Goal: Check status: Check status

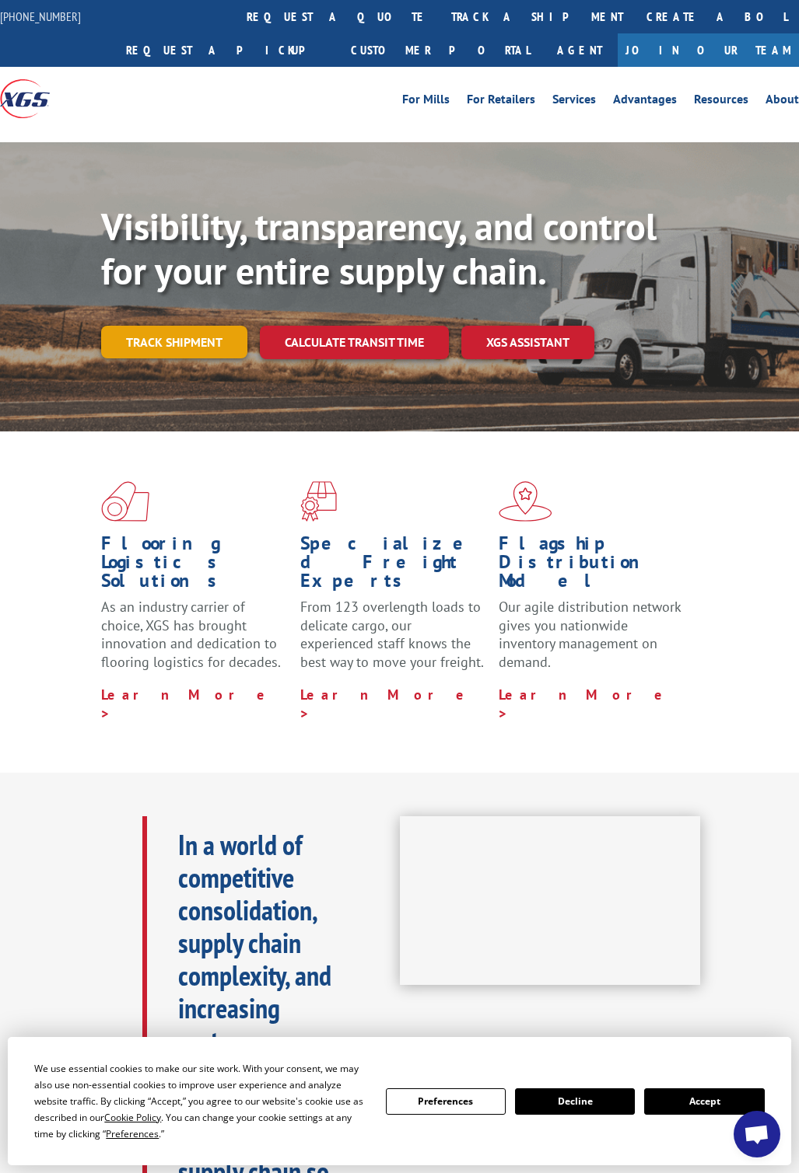
click at [202, 339] on link "Track shipment" at bounding box center [174, 342] width 146 height 33
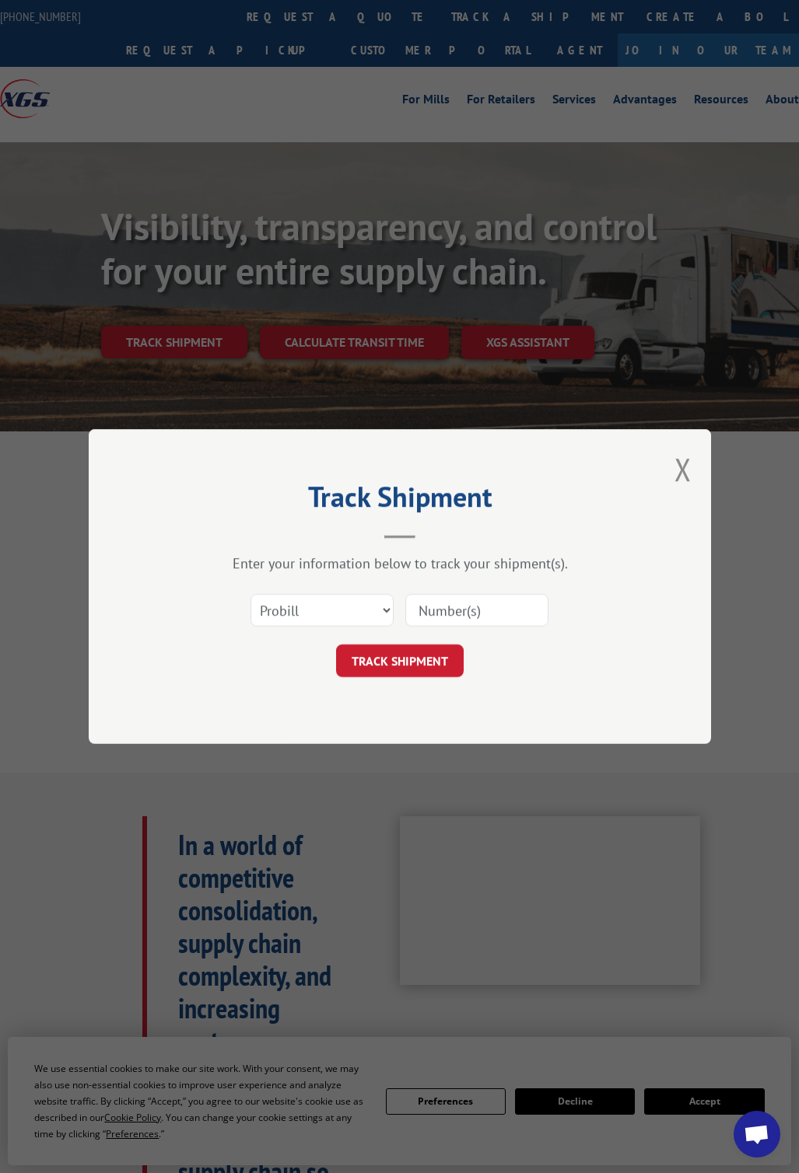
drag, startPoint x: 524, startPoint y: 605, endPoint x: 507, endPoint y: 617, distance: 20.7
click at [524, 605] on input at bounding box center [476, 610] width 143 height 33
paste input "16999081"
type input "16999081"
click at [415, 658] on button "TRACK SHIPMENT" at bounding box center [400, 661] width 128 height 33
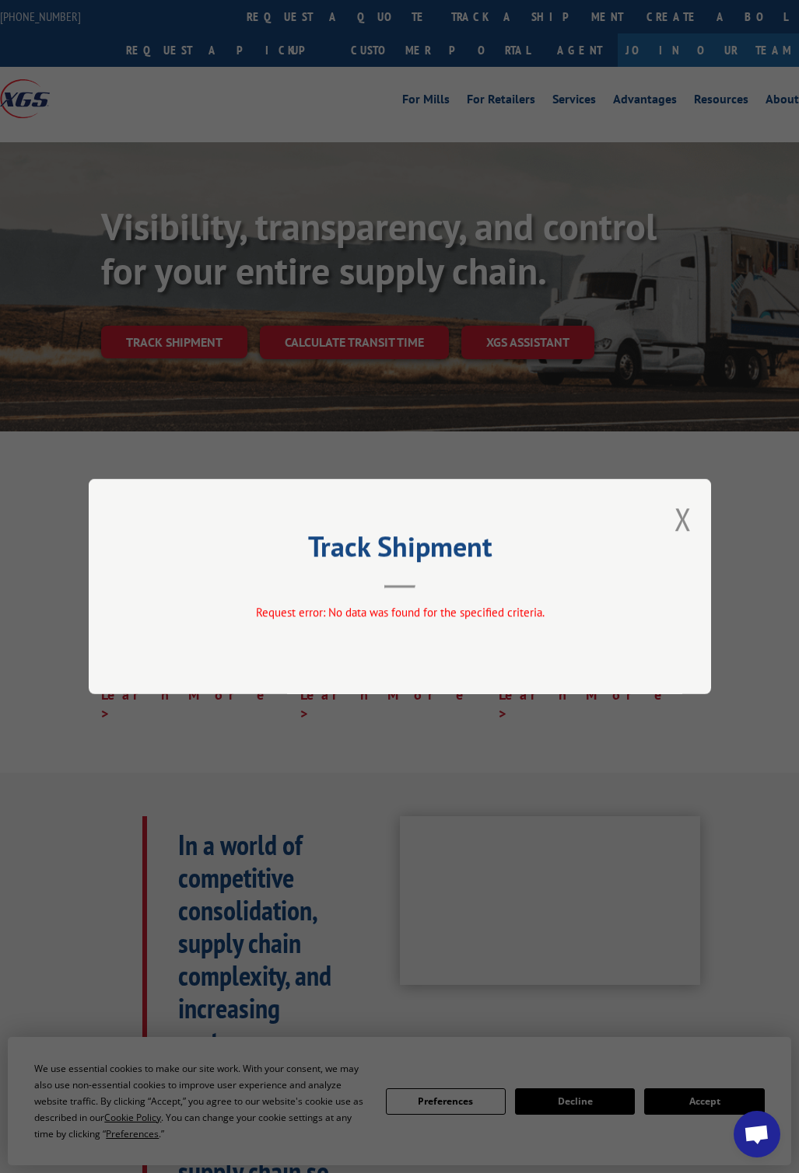
drag, startPoint x: 684, startPoint y: 523, endPoint x: 619, endPoint y: 547, distance: 69.4
click at [684, 523] on button "Close modal" at bounding box center [682, 518] width 17 height 41
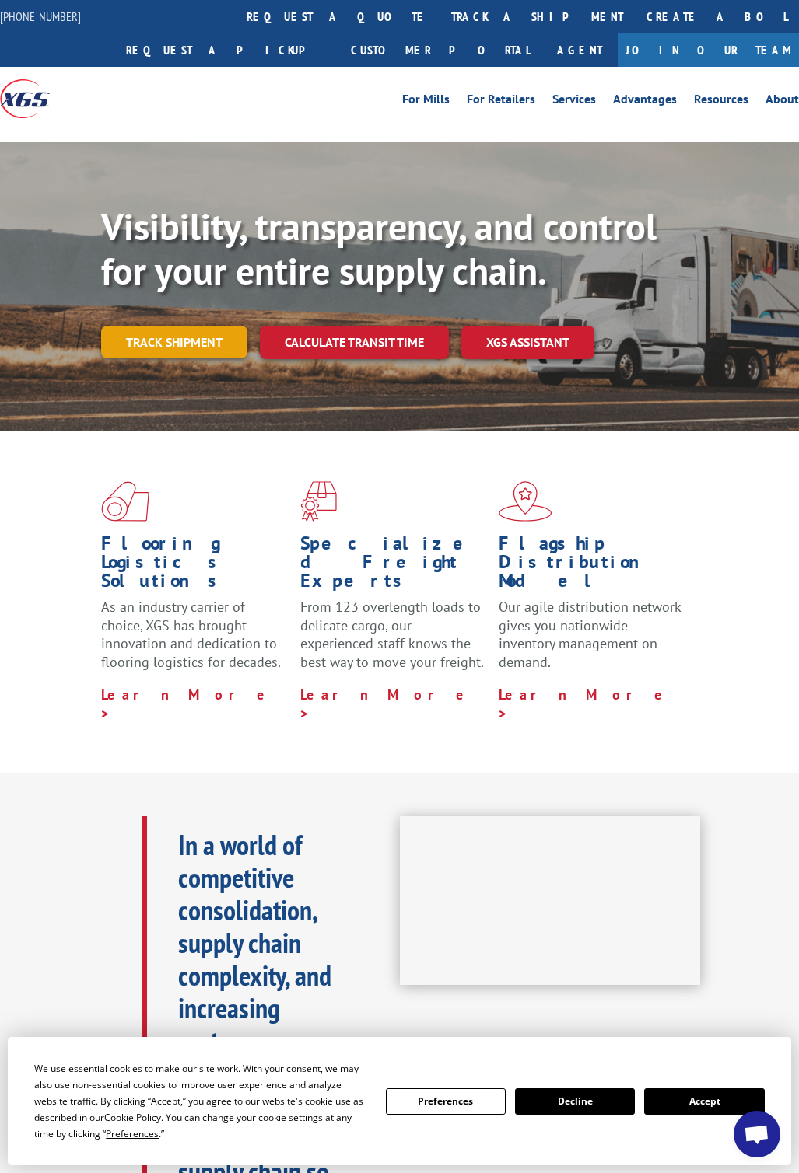
click at [143, 340] on link "Track shipment" at bounding box center [174, 342] width 146 height 33
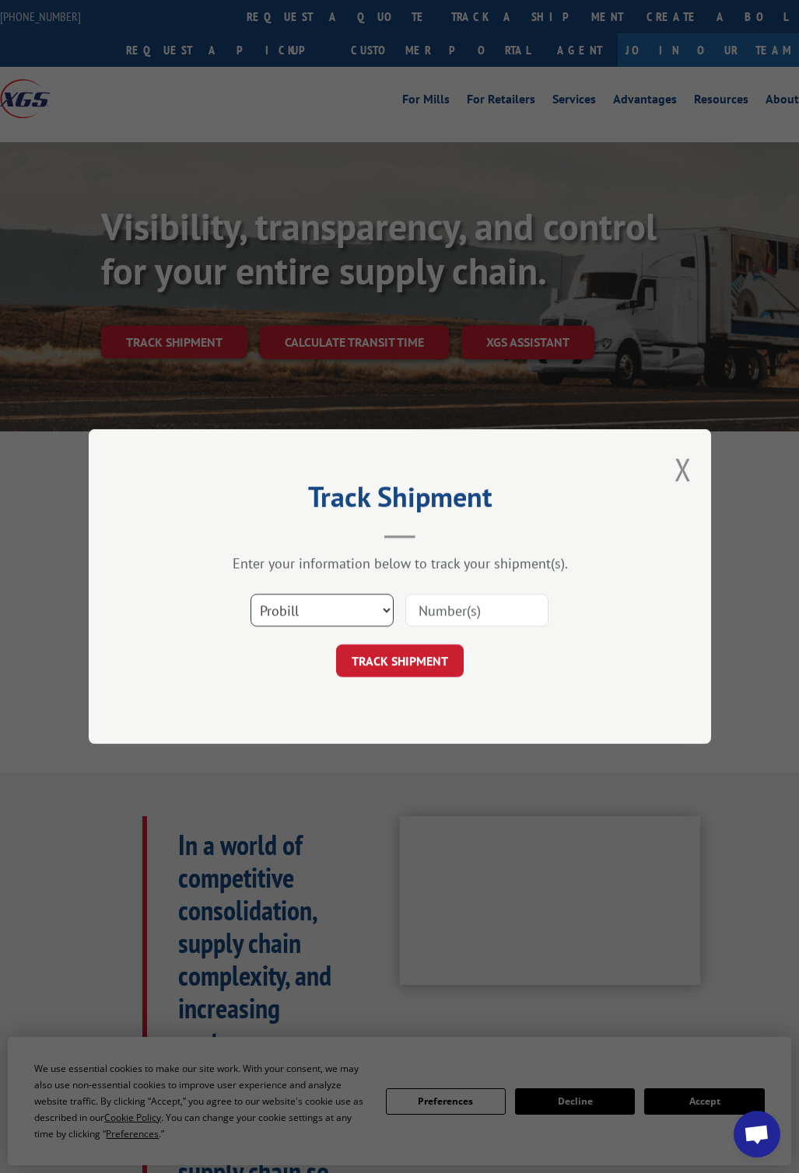
click at [324, 613] on select "Select category... Probill BOL PO" at bounding box center [321, 610] width 143 height 33
select select "po"
click at [250, 594] on select "Select category... Probill BOL PO" at bounding box center [321, 610] width 143 height 33
click at [526, 601] on input at bounding box center [476, 610] width 143 height 33
paste input "83544337"
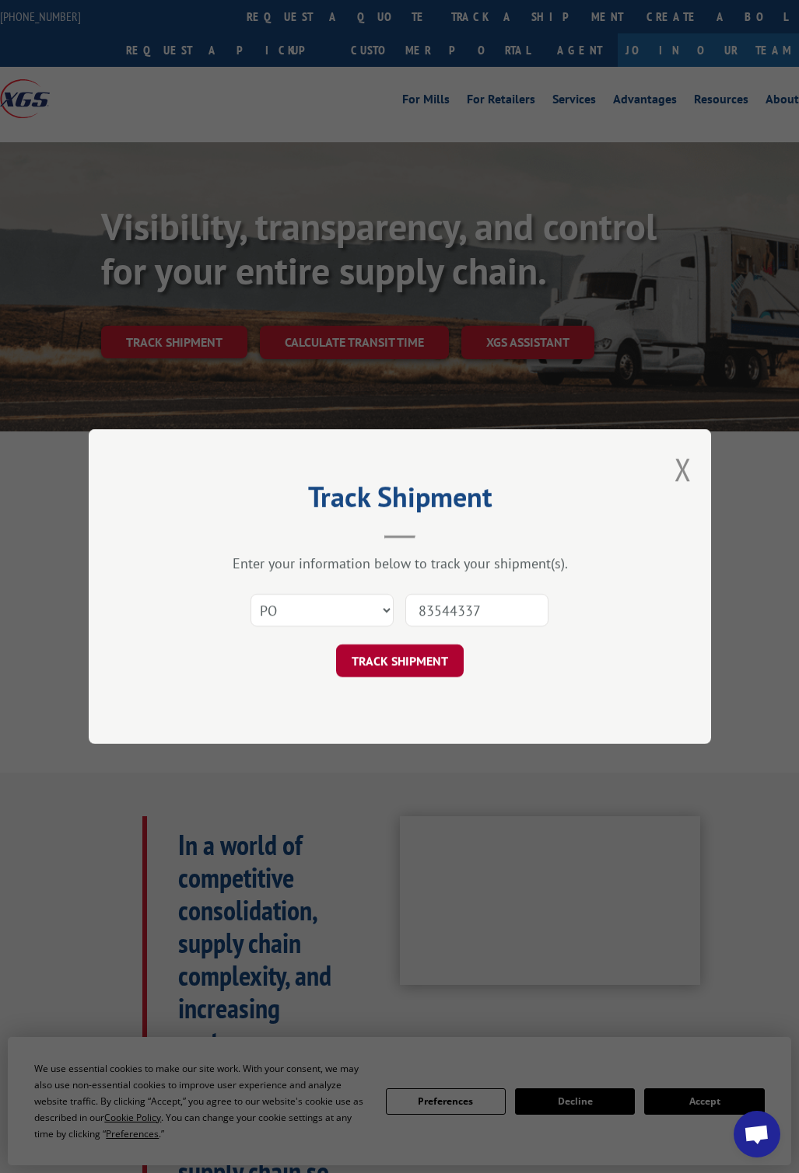
type input "83544337"
click at [421, 657] on button "TRACK SHIPMENT" at bounding box center [400, 661] width 128 height 33
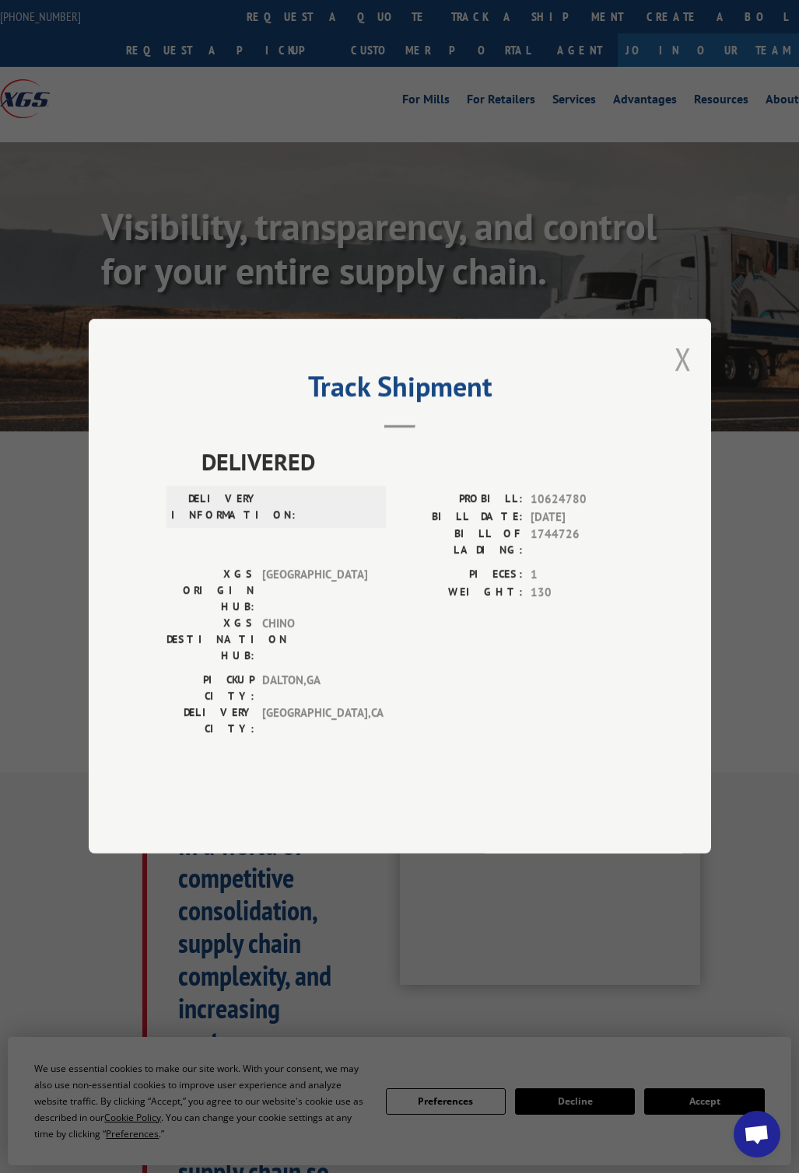
click at [680, 379] on button "Close modal" at bounding box center [682, 358] width 17 height 41
